Goal: Task Accomplishment & Management: Manage account settings

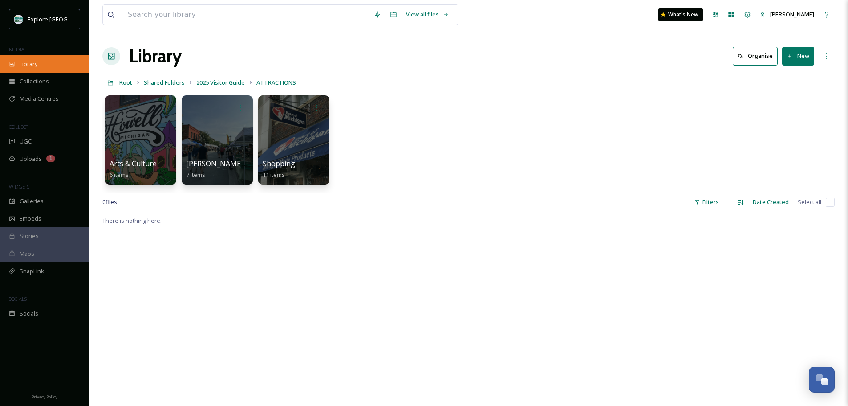
click at [35, 61] on span "Library" at bounding box center [29, 64] width 18 height 8
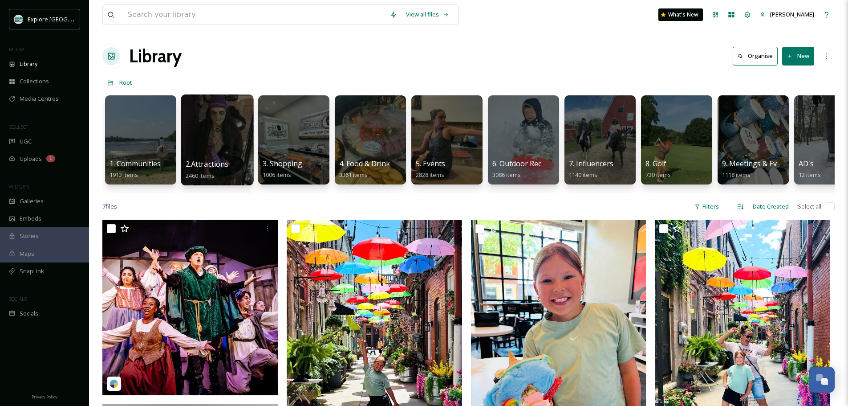
click at [211, 139] on div at bounding box center [217, 139] width 73 height 91
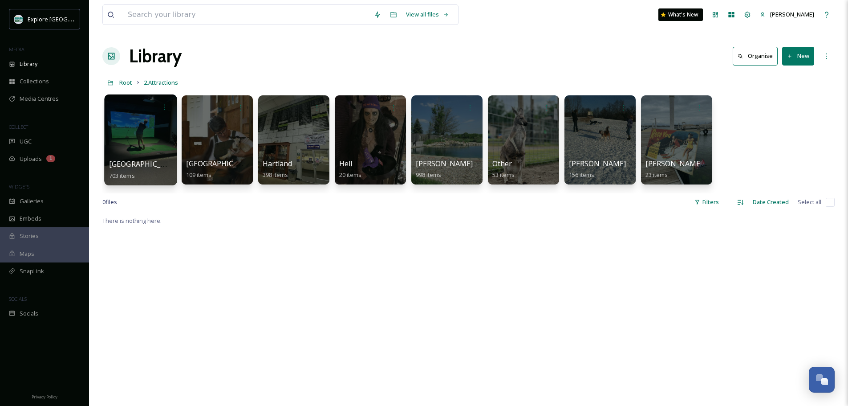
click at [136, 150] on div at bounding box center [140, 139] width 73 height 91
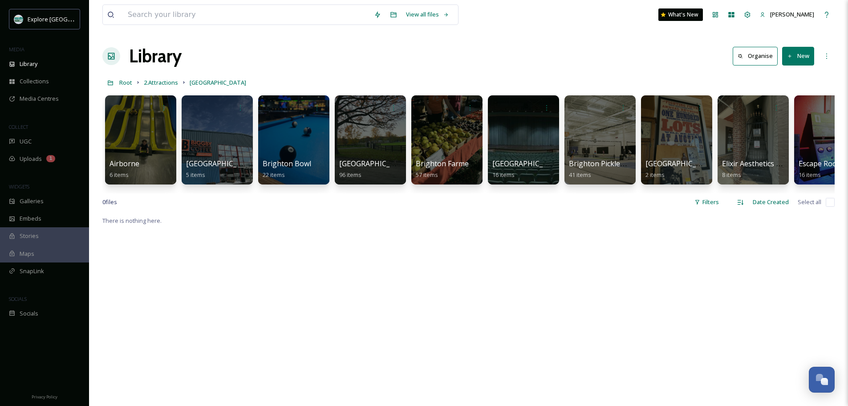
click at [798, 55] on button "New" at bounding box center [798, 56] width 32 height 18
click at [779, 111] on div "Folder" at bounding box center [788, 111] width 50 height 17
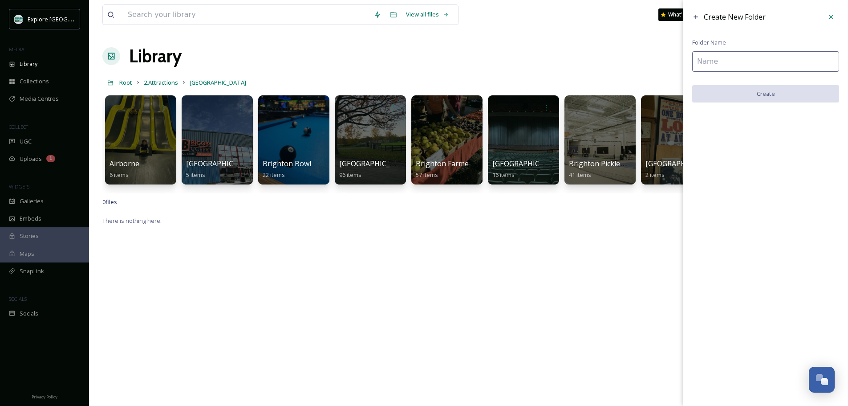
click at [768, 62] on input at bounding box center [765, 61] width 147 height 20
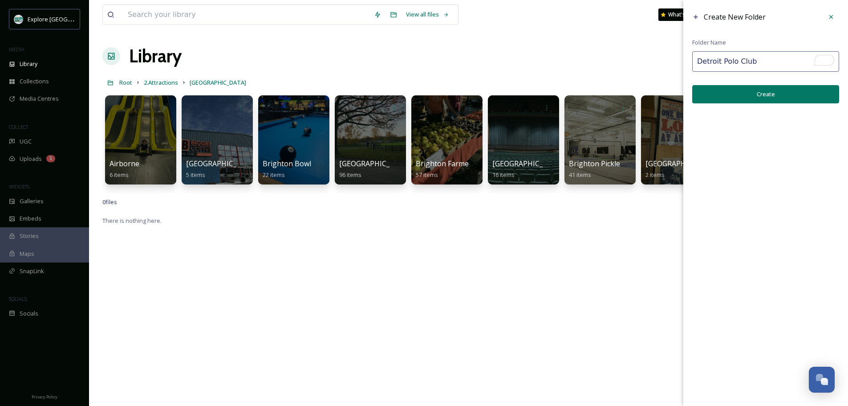
type input "Detroit Polo Club"
click at [769, 99] on button "Create" at bounding box center [765, 94] width 147 height 18
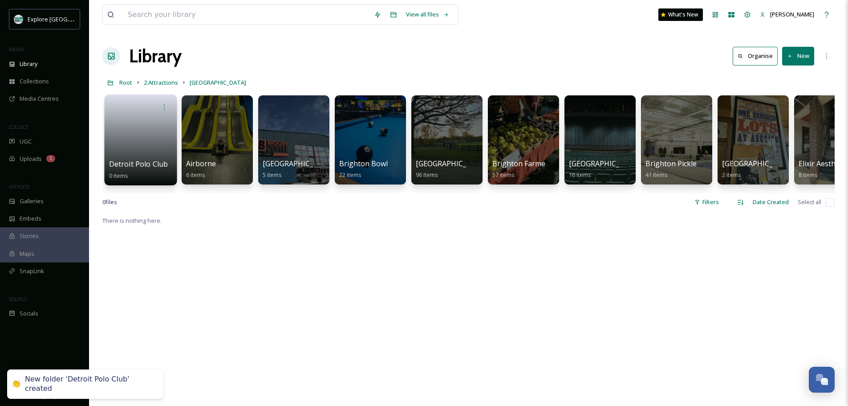
click at [142, 130] on link at bounding box center [141, 136] width 64 height 43
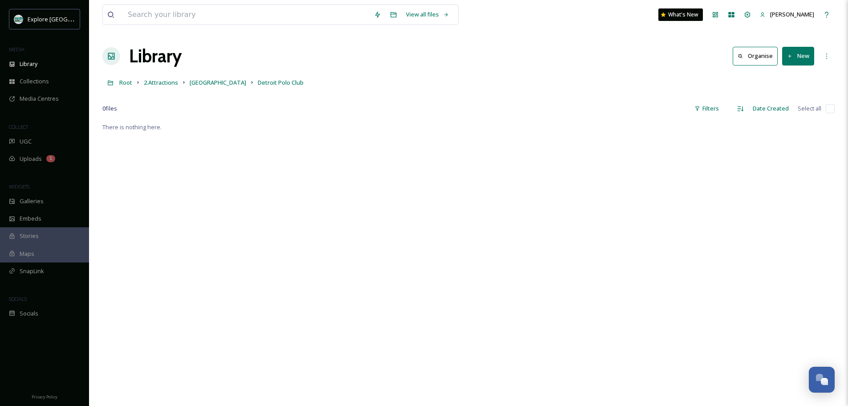
click at [788, 53] on icon at bounding box center [790, 56] width 6 height 6
click at [784, 74] on span "File Upload" at bounding box center [793, 77] width 29 height 8
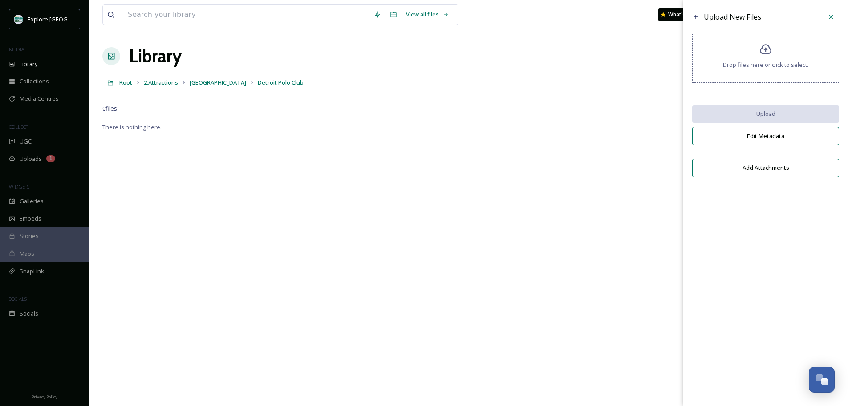
click at [781, 76] on div "Drop files here or click to select." at bounding box center [765, 58] width 147 height 49
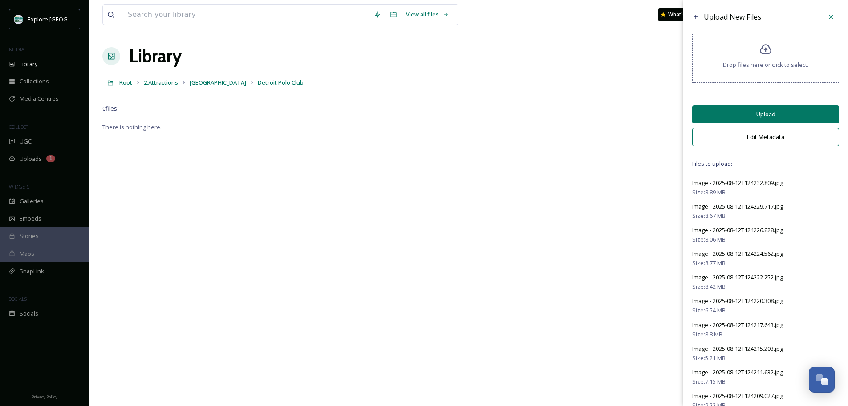
click at [766, 139] on button "Edit Metadata" at bounding box center [765, 137] width 147 height 18
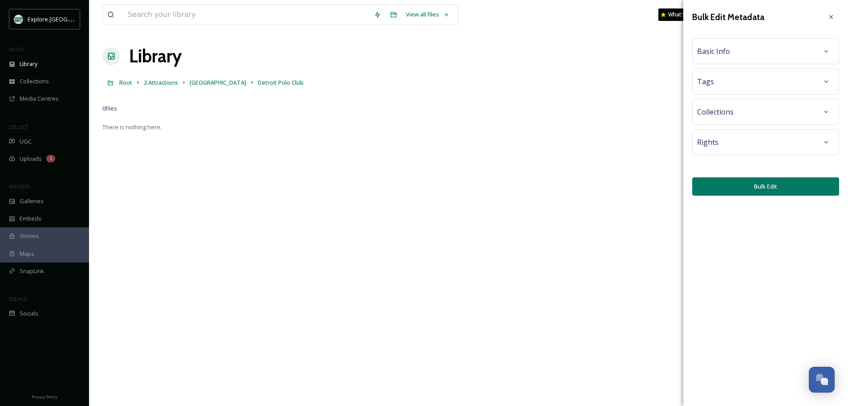
click at [755, 56] on div "Basic Info" at bounding box center [765, 51] width 137 height 16
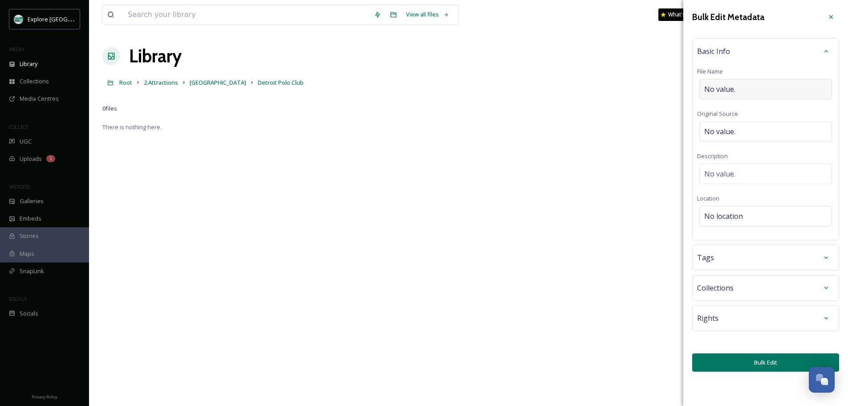
click at [744, 92] on div "No value." at bounding box center [765, 89] width 133 height 20
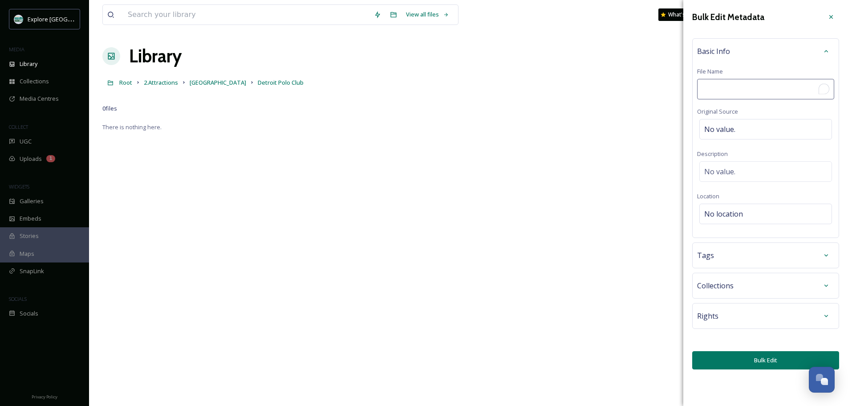
click at [744, 92] on input "To enrich screen reader interactions, please activate Accessibility in Grammarl…" at bounding box center [765, 89] width 137 height 20
type input "Detroit Polo Club Hartland [DATE]"
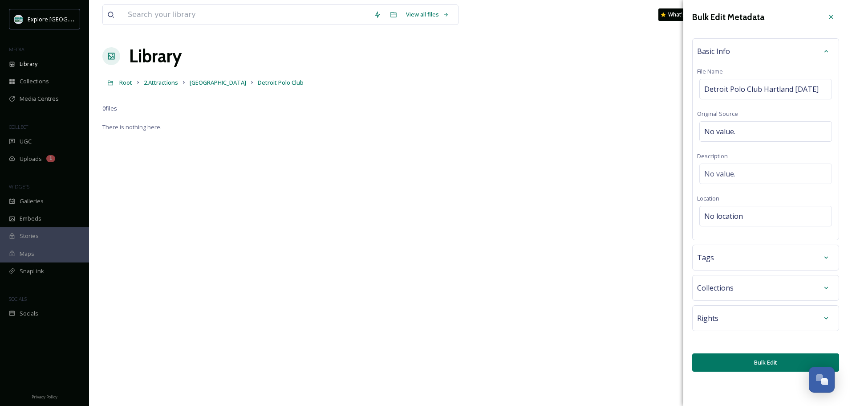
click at [748, 348] on div "Bulk Edit Metadata Basic Info File Name Detroit Polo Club Hartland [DATE] Origi…" at bounding box center [765, 190] width 165 height 380
click at [726, 371] on button "Bulk Edit" at bounding box center [765, 362] width 147 height 18
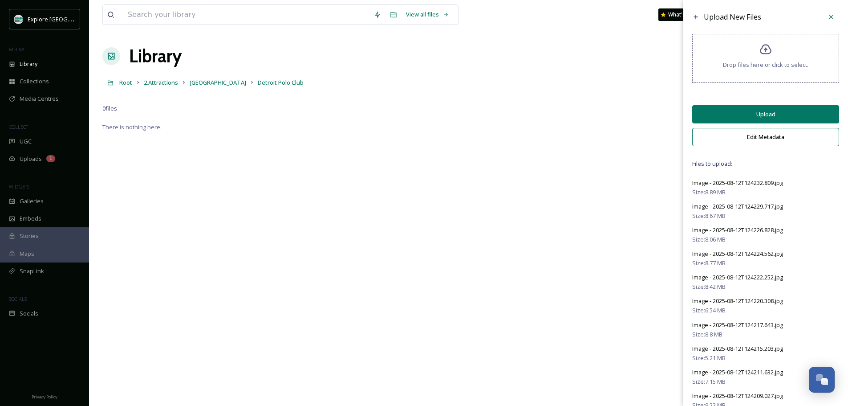
click at [782, 113] on button "Upload" at bounding box center [765, 114] width 147 height 18
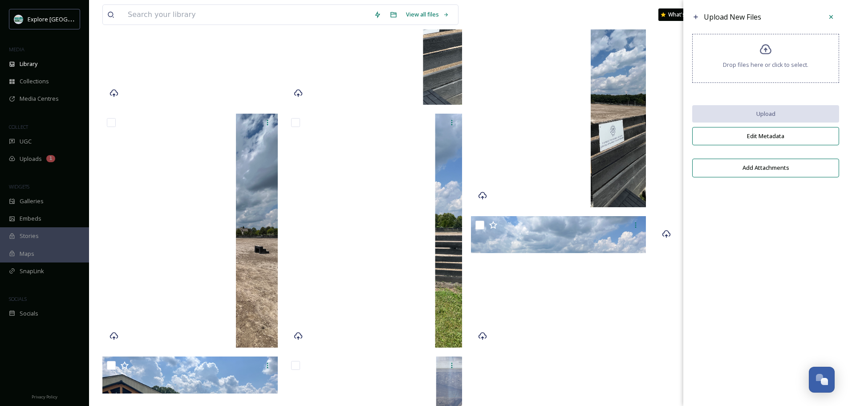
scroll to position [401, 0]
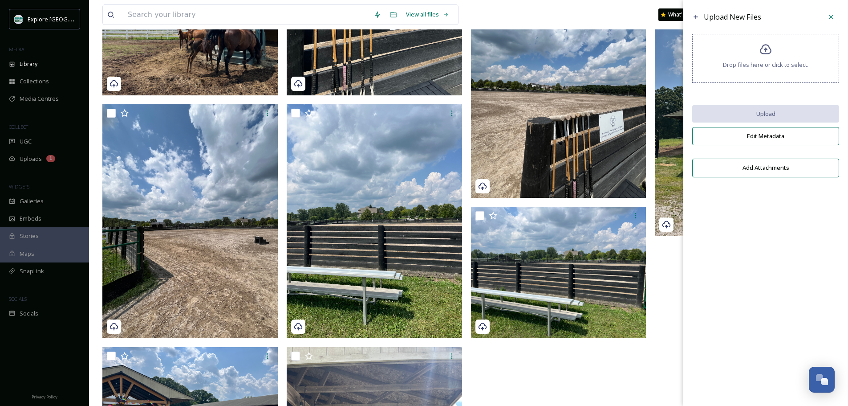
click at [581, 353] on div at bounding box center [561, 153] width 180 height 864
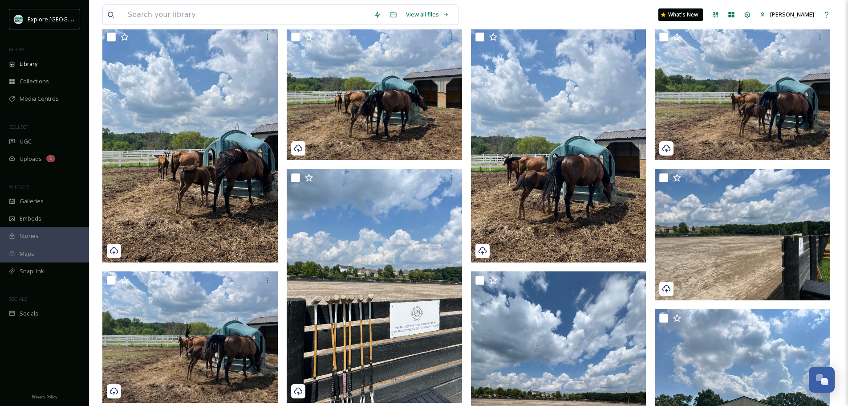
scroll to position [0, 0]
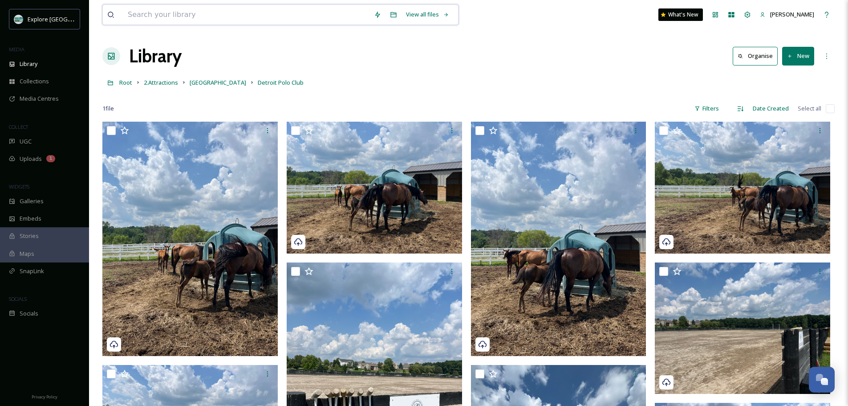
click at [154, 16] on input at bounding box center [246, 15] width 246 height 20
type input "r"
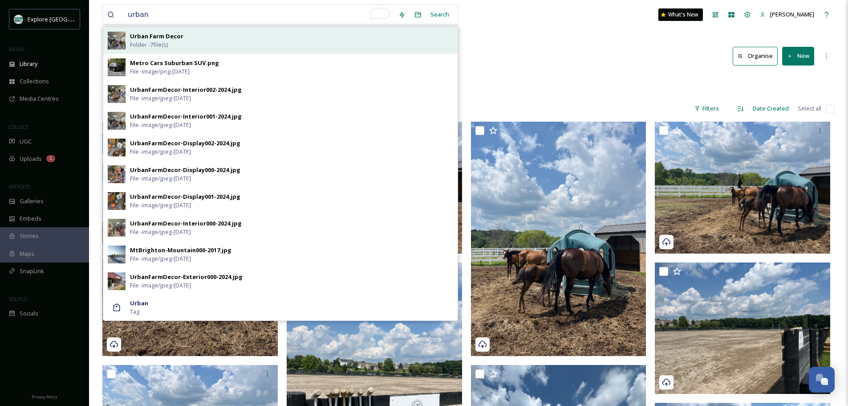
click at [157, 42] on span "Folder - 7 file(s)" at bounding box center [149, 45] width 38 height 8
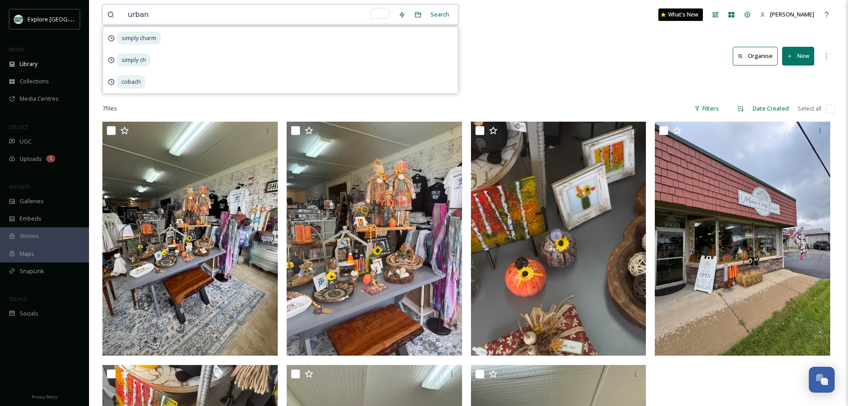
click at [229, 12] on input "urban" at bounding box center [258, 15] width 271 height 20
type input "n"
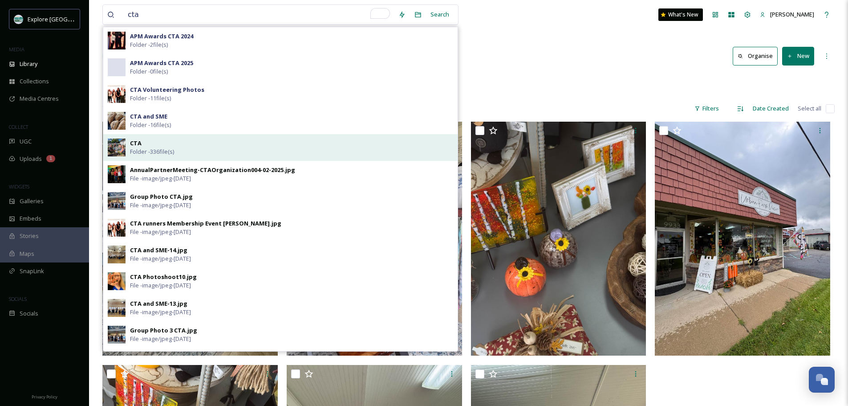
click at [156, 146] on div "CTA Folder - 336 file(s)" at bounding box center [291, 147] width 323 height 17
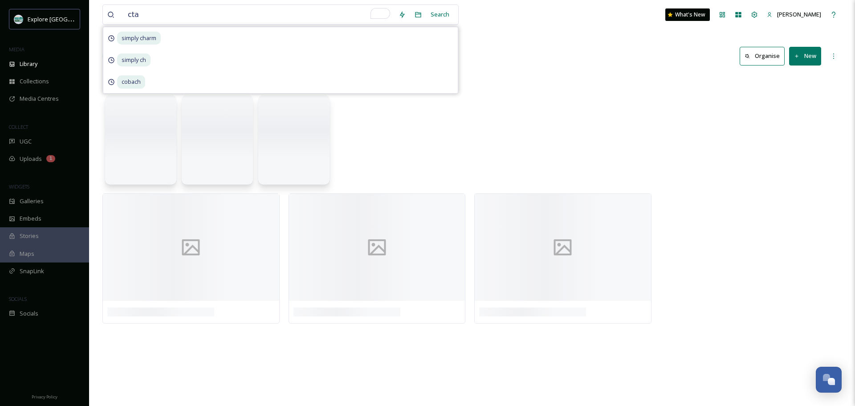
click at [504, 35] on div "cta Search simply charm simply ch cobach What's New [PERSON_NAME] Library Organ…" at bounding box center [472, 203] width 766 height 406
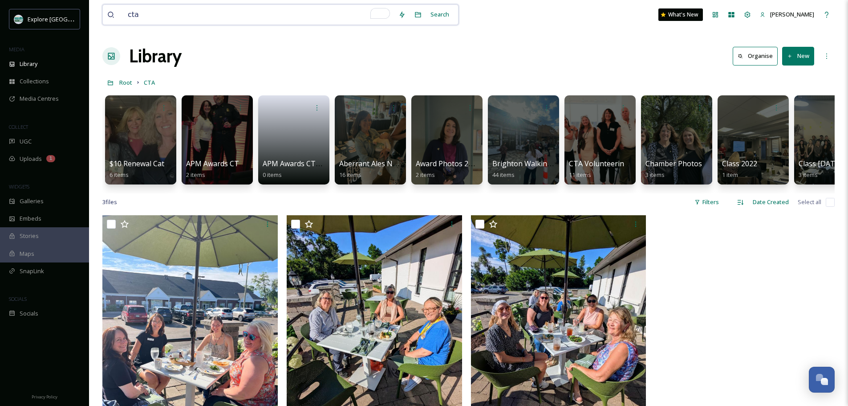
drag, startPoint x: 152, startPoint y: 14, endPoint x: 131, endPoint y: 16, distance: 20.5
click at [131, 16] on input "cta" at bounding box center [258, 15] width 271 height 20
type input "c"
type input "high fl"
